Goal: Entertainment & Leisure: Consume media (video, audio)

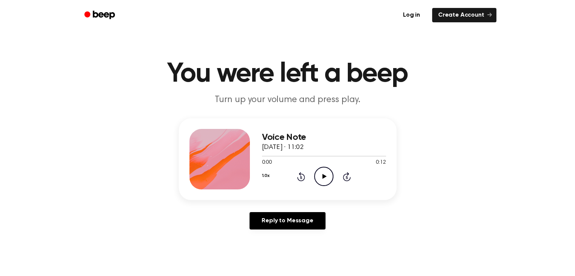
click at [324, 173] on icon "Play Audio" at bounding box center [323, 176] width 19 height 19
click at [324, 173] on icon "Pause Audio" at bounding box center [323, 176] width 19 height 19
drag, startPoint x: 273, startPoint y: 156, endPoint x: 227, endPoint y: 163, distance: 46.5
click at [227, 163] on div "Voice Note [DATE] · 11:02 0:00 0:12 Your browser does not support the [object O…" at bounding box center [288, 159] width 218 height 82
click at [142, 241] on main "You were left a beep Turn up your volume and press play. Voice Note [DATE] · 11…" at bounding box center [287, 233] width 575 height 466
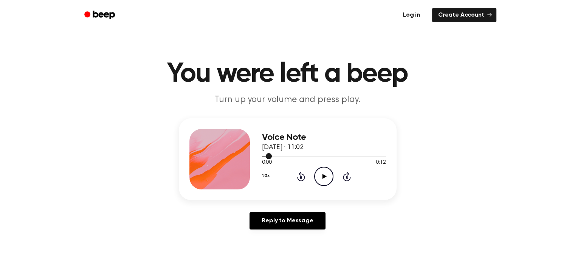
drag, startPoint x: 269, startPoint y: 156, endPoint x: 265, endPoint y: 156, distance: 4.2
click at [265, 156] on div at bounding box center [267, 156] width 10 height 1
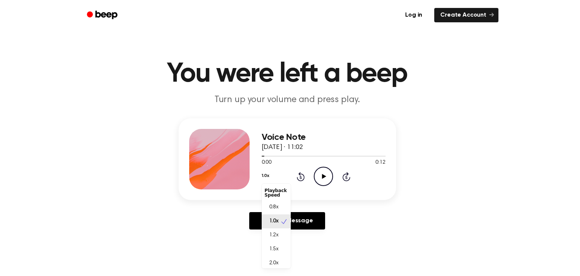
click at [266, 175] on button "1.0x" at bounding box center [266, 175] width 8 height 13
click at [278, 260] on span "2.0x" at bounding box center [273, 260] width 9 height 8
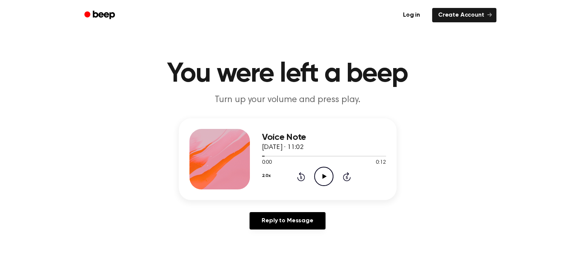
click at [321, 171] on icon "Play Audio" at bounding box center [323, 176] width 19 height 19
click at [418, 159] on div "Voice Note [DATE] · 11:02 0:03 0:12 Your browser does not support the [object O…" at bounding box center [287, 176] width 557 height 117
click at [266, 156] on div at bounding box center [324, 156] width 124 height 6
click at [324, 176] on icon at bounding box center [324, 176] width 4 height 5
drag, startPoint x: 363, startPoint y: 153, endPoint x: 252, endPoint y: 153, distance: 110.7
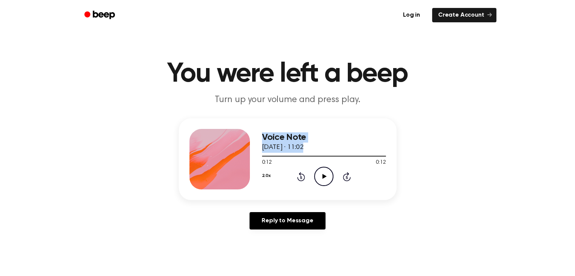
click at [249, 151] on div "Voice Note [DATE] · 11:02 0:12 0:12 Your browser does not support the [object O…" at bounding box center [288, 159] width 218 height 82
click at [260, 160] on button at bounding box center [257, 161] width 6 height 2
click at [267, 156] on div at bounding box center [324, 156] width 124 height 6
click at [296, 203] on div "Voice Note [DATE] · 11:02 0:00 0:12 Your browser does not support the [object O…" at bounding box center [287, 176] width 557 height 117
click at [325, 176] on icon at bounding box center [324, 176] width 4 height 5
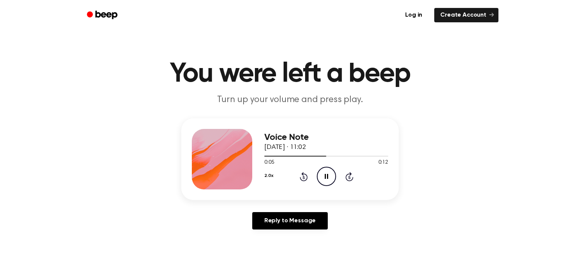
click at [268, 176] on button "2.0x" at bounding box center [269, 175] width 9 height 13
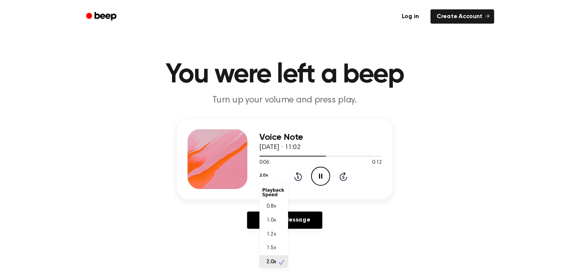
scroll to position [2, 0]
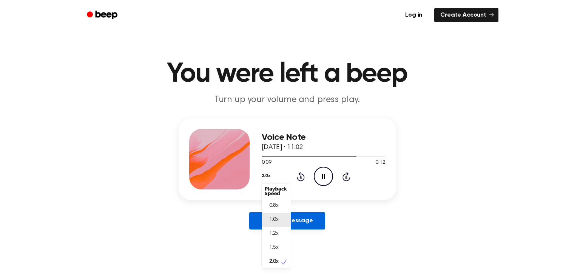
click at [274, 218] on span "1.0x" at bounding box center [273, 220] width 9 height 8
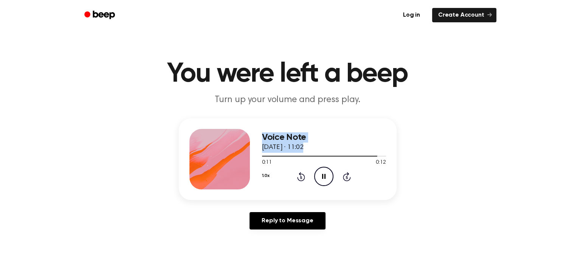
drag, startPoint x: 360, startPoint y: 154, endPoint x: 243, endPoint y: 168, distance: 117.6
click at [243, 168] on div "Voice Note [DATE] · 11:02 0:11 0:12 Your browser does not support the [object O…" at bounding box center [288, 159] width 218 height 82
click at [296, 159] on div "0:11 0:12" at bounding box center [324, 163] width 124 height 8
drag, startPoint x: 295, startPoint y: 156, endPoint x: 265, endPoint y: 157, distance: 30.2
click at [265, 157] on div at bounding box center [324, 156] width 124 height 6
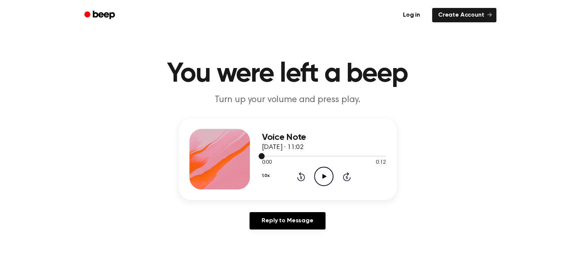
click at [265, 156] on div at bounding box center [324, 156] width 124 height 6
click at [330, 177] on icon "Play Audio" at bounding box center [323, 176] width 19 height 19
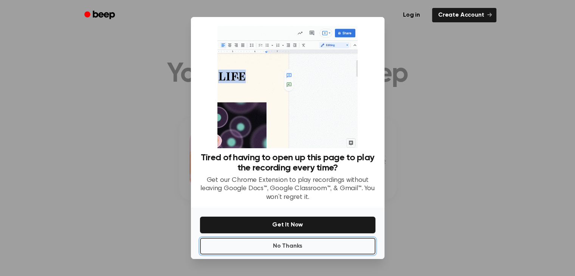
click at [329, 251] on button "No Thanks" at bounding box center [287, 246] width 175 height 17
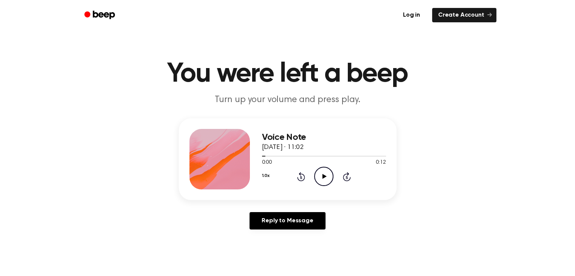
click at [327, 184] on icon "Play Audio" at bounding box center [323, 176] width 19 height 19
click at [324, 174] on icon "Pause Audio" at bounding box center [323, 176] width 19 height 19
drag, startPoint x: 334, startPoint y: 156, endPoint x: 319, endPoint y: 156, distance: 14.4
click at [319, 156] on div at bounding box center [315, 156] width 107 height 1
click at [321, 156] on div at bounding box center [324, 156] width 124 height 1
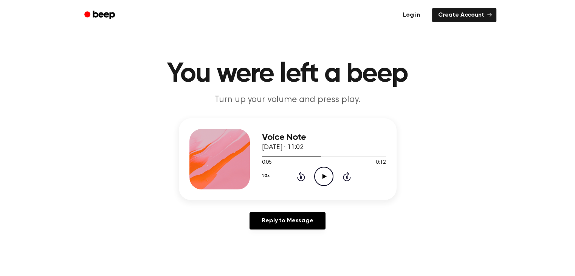
click at [320, 179] on icon "Play Audio" at bounding box center [323, 176] width 19 height 19
click at [317, 157] on div at bounding box center [324, 156] width 124 height 6
click at [325, 177] on icon "Play Audio" at bounding box center [323, 176] width 19 height 19
click at [322, 178] on icon at bounding box center [323, 176] width 3 height 5
click at [322, 178] on icon at bounding box center [324, 176] width 4 height 5
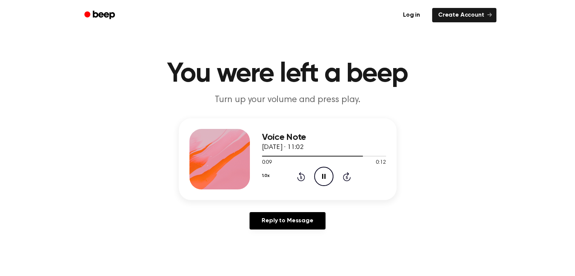
click at [322, 178] on icon at bounding box center [323, 176] width 3 height 5
click at [328, 156] on div at bounding box center [314, 156] width 104 height 1
click at [327, 176] on icon "Play Audio" at bounding box center [323, 176] width 19 height 19
click at [327, 176] on icon "Pause Audio" at bounding box center [323, 176] width 19 height 19
click at [266, 177] on button "1.0x" at bounding box center [269, 175] width 8 height 13
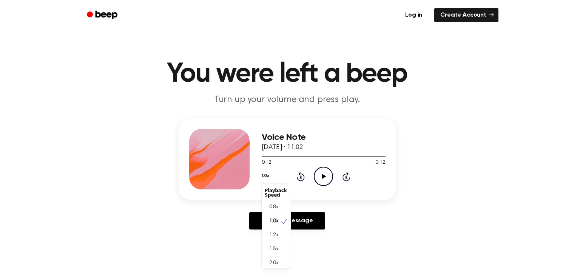
click at [272, 189] on div "Playback Speed" at bounding box center [276, 192] width 29 height 15
click at [183, 219] on div "Voice Note [DATE] · 11:02 0:12 0:12 Your browser does not support the [object O…" at bounding box center [287, 176] width 557 height 117
